Goal: Navigation & Orientation: Find specific page/section

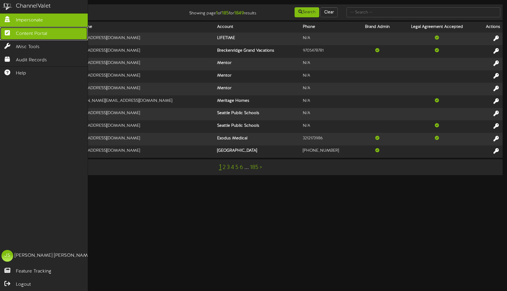
click at [15, 32] on link "Content Portal" at bounding box center [44, 33] width 88 height 13
